Goal: Transaction & Acquisition: Purchase product/service

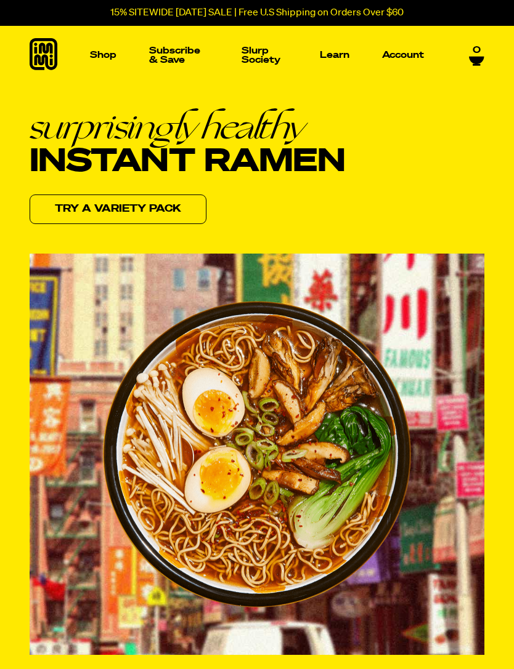
click at [377, 280] on img "Main navigation" at bounding box center [364, 195] width 174 height 174
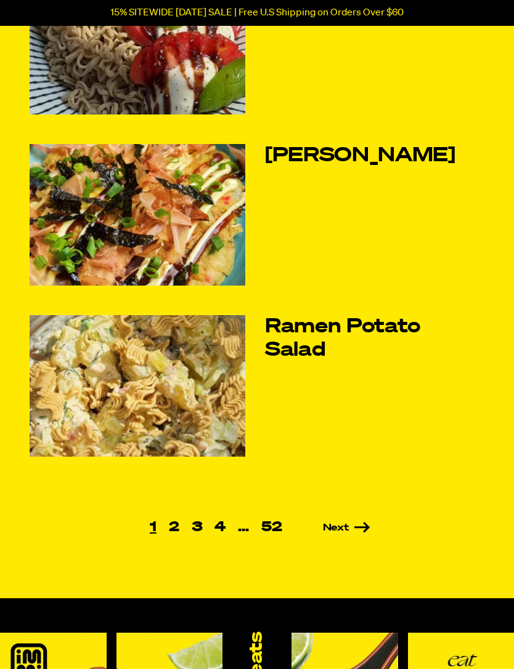
scroll to position [505, 0]
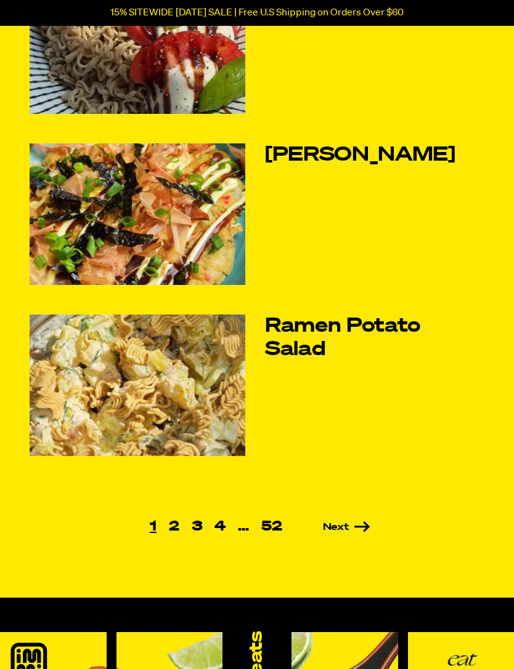
click at [276, 526] on link "52" at bounding box center [271, 527] width 33 height 14
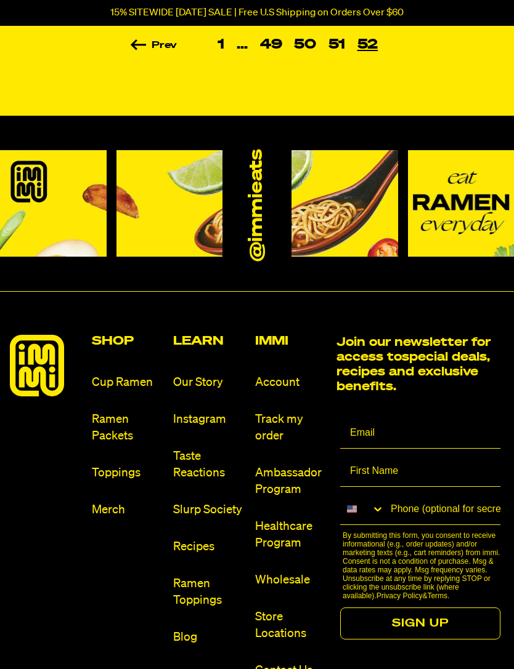
scroll to position [835, 0]
click at [109, 411] on link "Ramen Packets" at bounding box center [128, 427] width 72 height 33
